Goal: Task Accomplishment & Management: Manage account settings

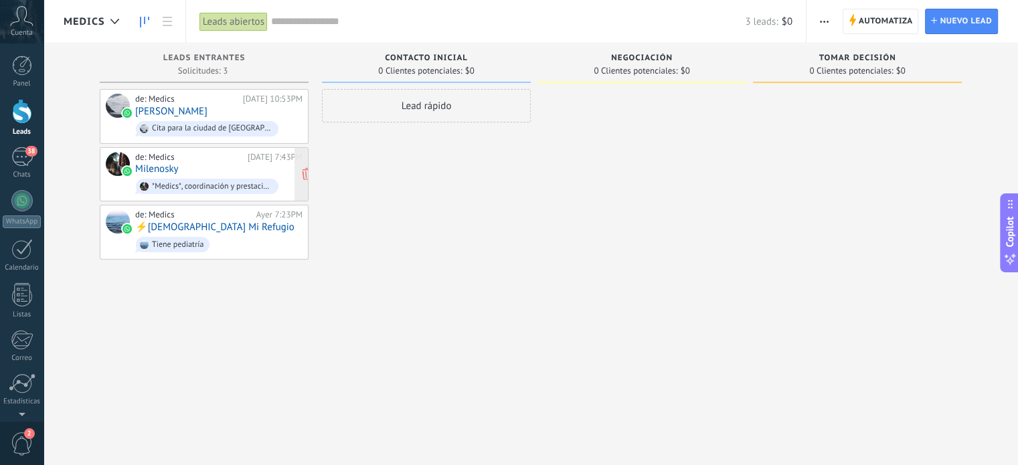
click at [242, 176] on span "*Medics*, coordinación y prestación de servicios médicos. Nos encargamos de ges…" at bounding box center [218, 186] width 167 height 21
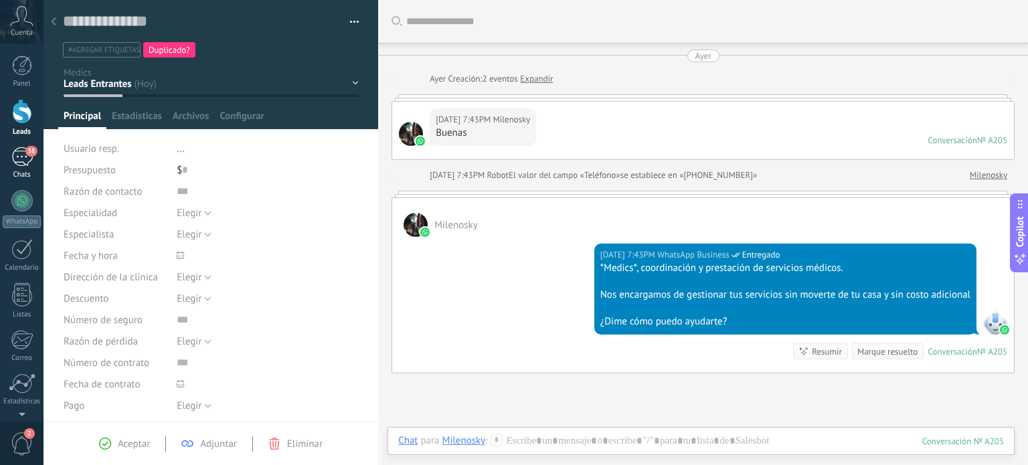
click at [29, 156] on span "38" at bounding box center [30, 151] width 11 height 11
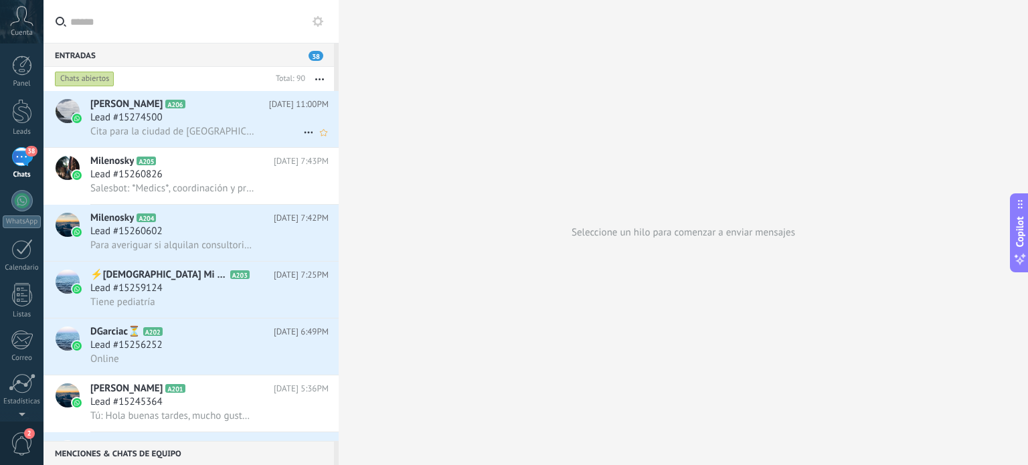
click at [195, 117] on div "Lead #15274500" at bounding box center [209, 117] width 238 height 13
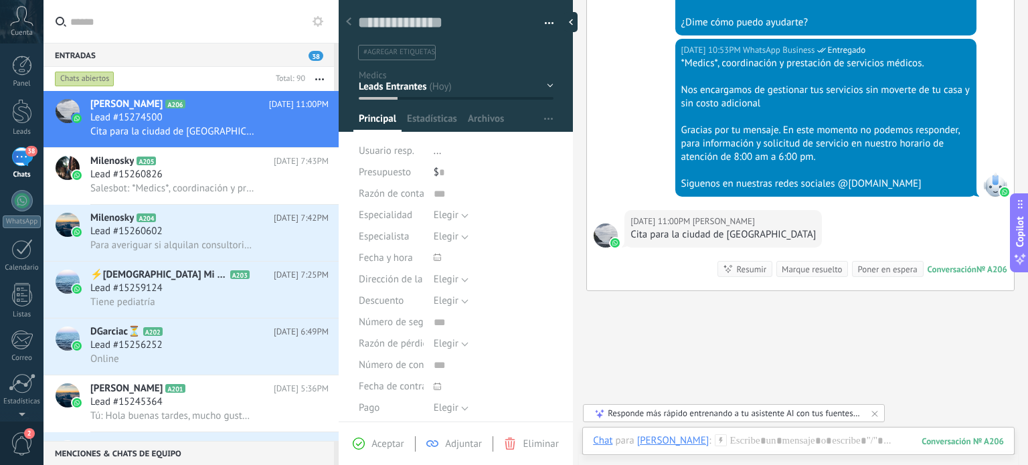
scroll to position [529, 0]
click at [183, 224] on h2 "Milenosky A204" at bounding box center [181, 217] width 183 height 13
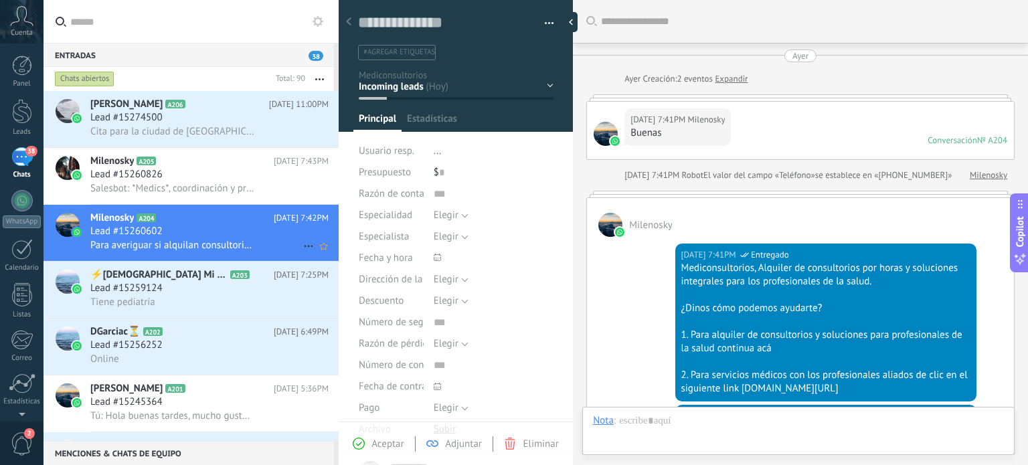
scroll to position [411, 0]
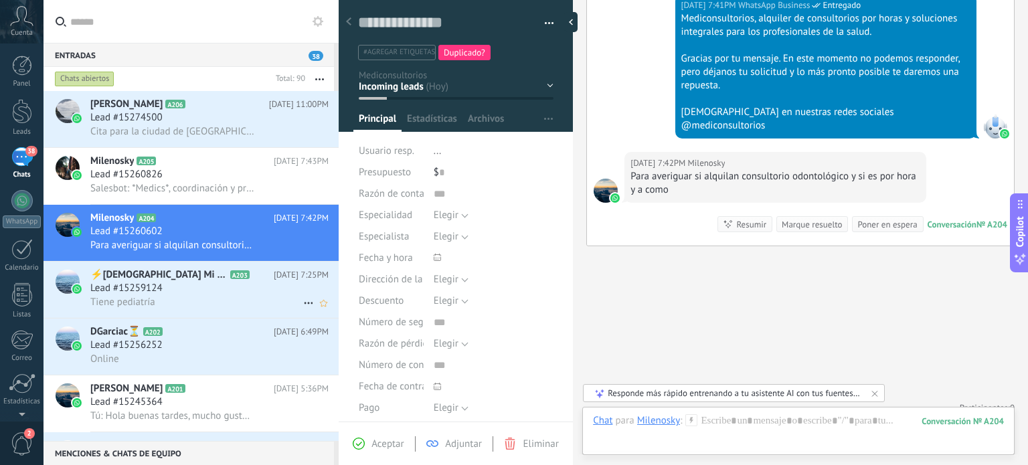
click at [230, 282] on h2 "⚡️[DEMOGRAPHIC_DATA] Mi Refugio A203" at bounding box center [181, 274] width 183 height 13
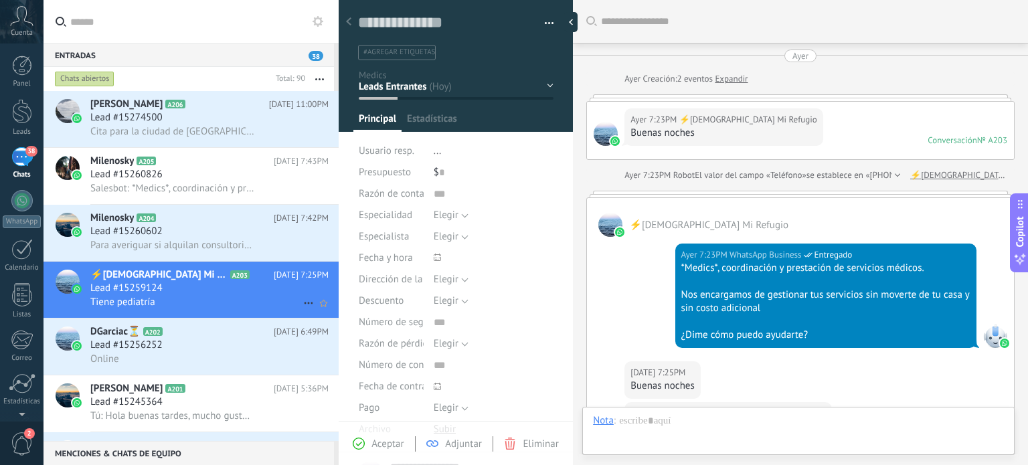
type textarea "**********"
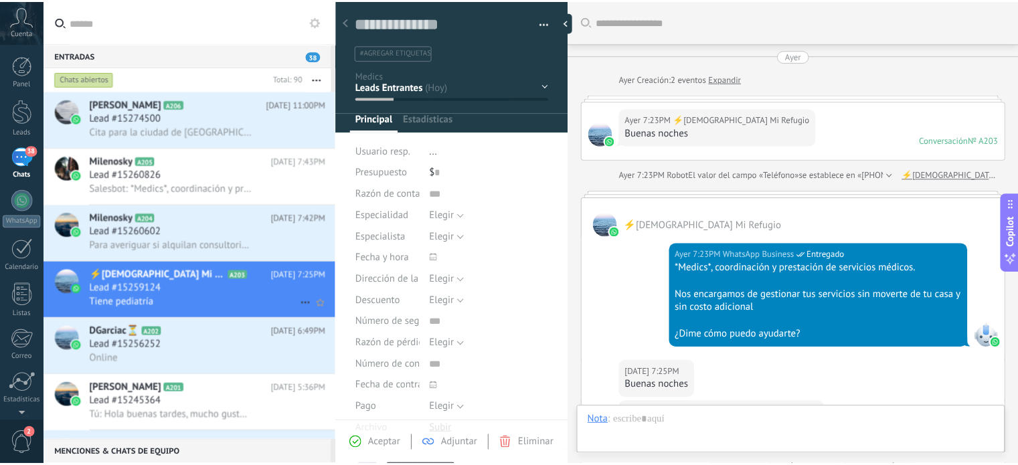
scroll to position [209, 0]
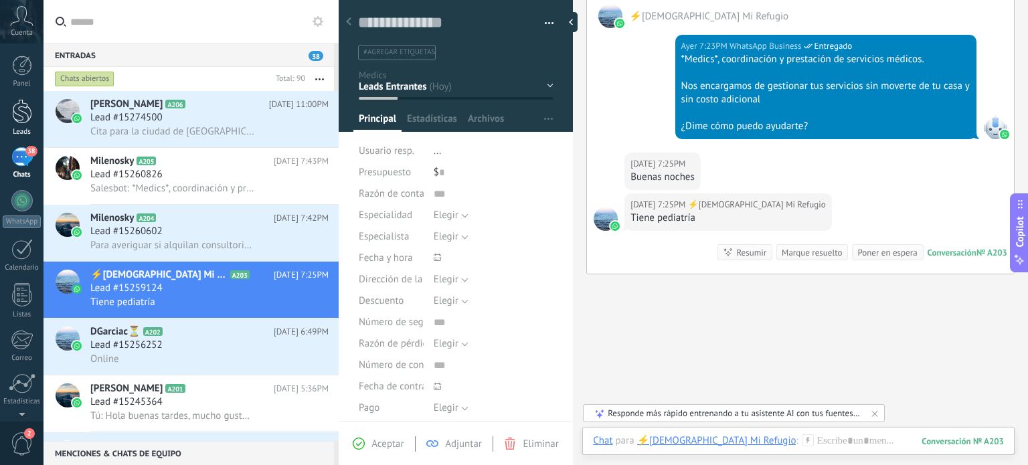
click at [24, 109] on div at bounding box center [22, 111] width 20 height 25
